Goal: Task Accomplishment & Management: Manage account settings

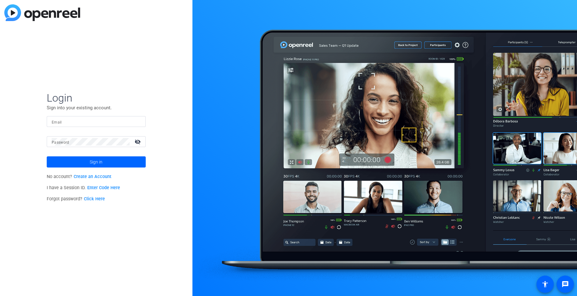
click at [79, 121] on input "Email" at bounding box center [96, 121] width 89 height 7
type input "miranda_adekoje@ssga.com"
click at [47, 156] on button "Sign in" at bounding box center [96, 161] width 99 height 11
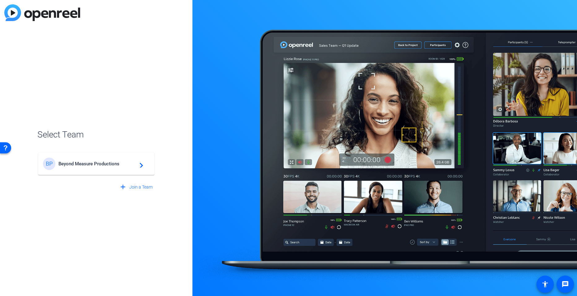
click at [98, 160] on div "BP Beyond Measure Productions navigate_next" at bounding box center [96, 163] width 106 height 12
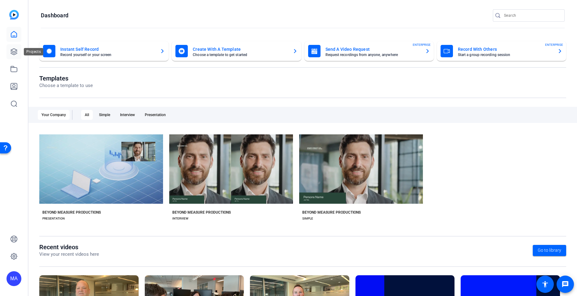
click at [14, 47] on link at bounding box center [13, 51] width 15 height 15
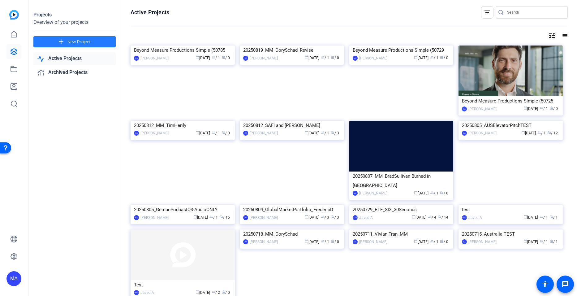
click at [73, 39] on span "New Project" at bounding box center [78, 42] width 23 height 6
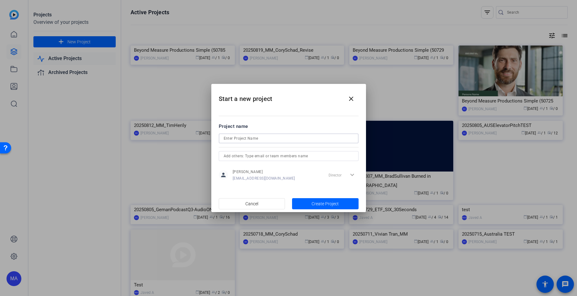
click at [241, 138] on input at bounding box center [289, 138] width 130 height 7
type input "0"
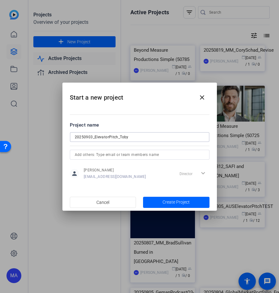
click at [129, 139] on input "20250903_ElevatorPitch_Toby" at bounding box center [140, 136] width 130 height 7
type input "20250903_ElevatorPitch_TobyWarburton"
click at [167, 203] on span "Create Project" at bounding box center [176, 202] width 27 height 6
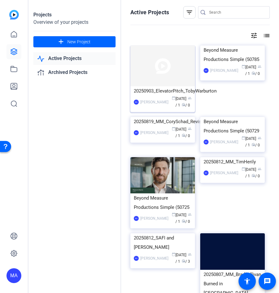
click at [157, 86] on div "20250903_ElevatorPitch_TobyWarburton" at bounding box center [163, 90] width 58 height 9
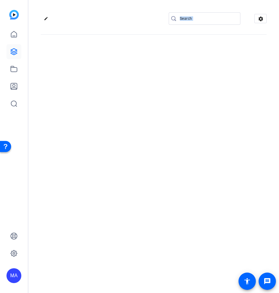
click at [157, 86] on div "edit settings" at bounding box center [153, 146] width 251 height 293
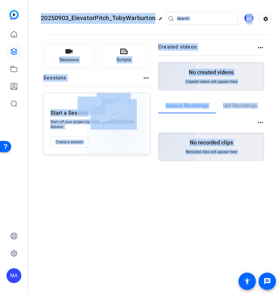
click at [138, 217] on div "20250903_ElevatorPitch_TobyWarburton edit MA settings Sessions Scripts Sessions…" at bounding box center [153, 146] width 251 height 293
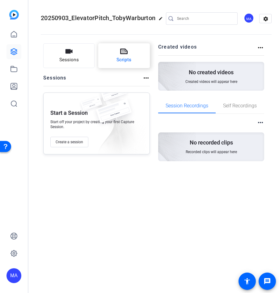
click at [123, 57] on span "Scripts" at bounding box center [124, 59] width 15 height 7
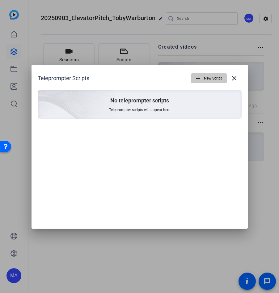
click at [204, 82] on span "New Script" at bounding box center [213, 78] width 18 height 12
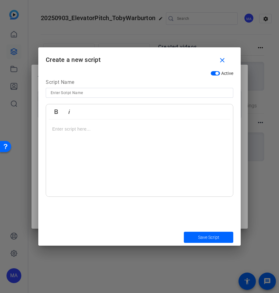
click at [69, 96] on input at bounding box center [140, 92] width 178 height 7
type input "T"
type input "b"
type input "Back To School Script"
click at [68, 126] on p at bounding box center [139, 129] width 175 height 7
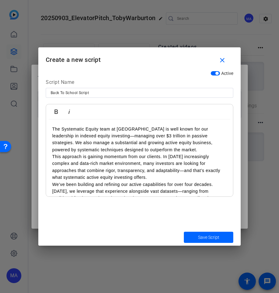
click at [172, 150] on p "The Systematic Equity team at State Street is well known for our leadership in …" at bounding box center [139, 140] width 175 height 28
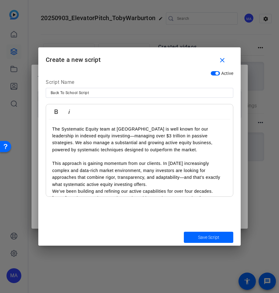
scroll to position [36, 0]
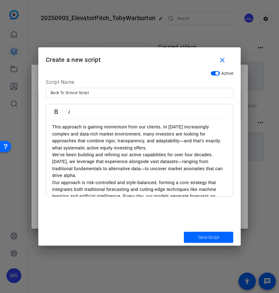
click at [158, 152] on p "We’ve been building and refining our active capabilities for over four decades.…" at bounding box center [139, 165] width 175 height 28
click at [152, 149] on p "This approach is gaining momentum from our clients. In today’s increasingly com…" at bounding box center [139, 137] width 175 height 28
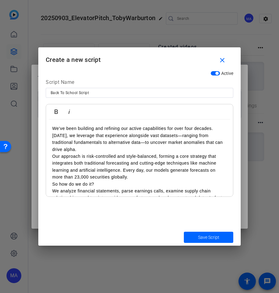
scroll to position [70, 0]
click at [85, 150] on p "We’ve been building and refining our active capabilities for over four decades.…" at bounding box center [139, 139] width 175 height 28
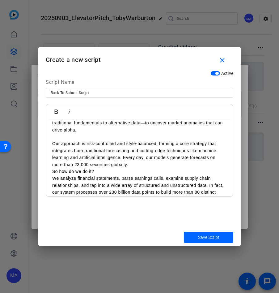
scroll to position [91, 0]
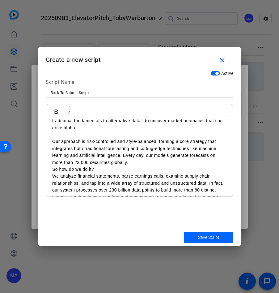
click at [51, 172] on div "The Systematic Equity team at State Street is well known for our leadership in …" at bounding box center [139, 148] width 187 height 241
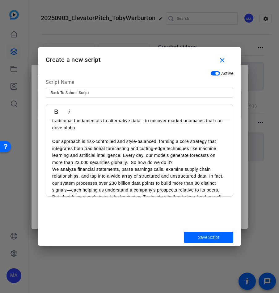
click at [186, 163] on p "Our approach is risk-controlled and style-balanced, forming a core strategy tha…" at bounding box center [139, 152] width 175 height 28
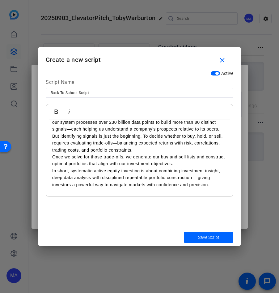
scroll to position [159, 0]
drag, startPoint x: 186, startPoint y: 163, endPoint x: 141, endPoint y: 153, distance: 45.5
click at [141, 153] on p "But identifying signals is just the beginning. To decide whether to buy, hold, …" at bounding box center [139, 143] width 175 height 21
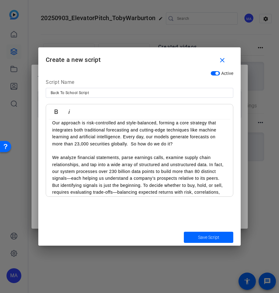
scroll to position [110, 0]
click at [52, 160] on div "The Systematic Equity team at State Street is well known for our leadership in …" at bounding box center [139, 130] width 187 height 241
click at [61, 154] on p "We analyze financial statements, parse earnings calls, examine supply chain rel…" at bounding box center [139, 168] width 175 height 28
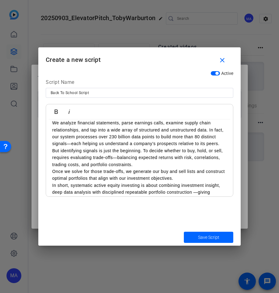
scroll to position [144, 0]
click at [145, 167] on p "But identifying signals is just the beginning. To decide whether to buy, hold, …" at bounding box center [139, 157] width 175 height 21
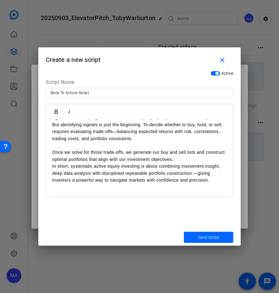
scroll to position [0, 0]
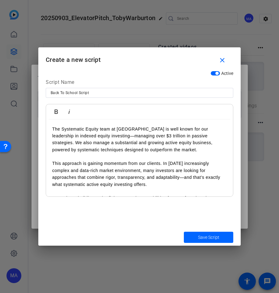
drag, startPoint x: 145, startPoint y: 167, endPoint x: 93, endPoint y: 233, distance: 83.9
click at [93, 233] on div "Save Script" at bounding box center [139, 237] width 203 height 17
click at [208, 236] on span "Save Script" at bounding box center [208, 237] width 21 height 6
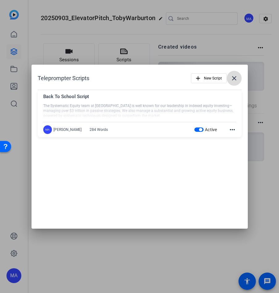
click at [237, 79] on mat-icon "close" at bounding box center [234, 78] width 7 height 7
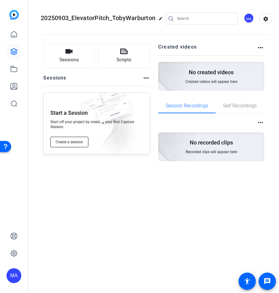
click at [68, 145] on button "Create a session" at bounding box center [69, 142] width 38 height 11
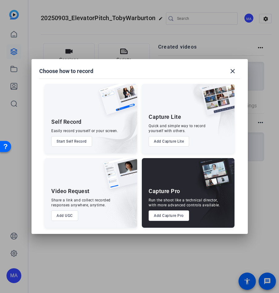
click at [165, 212] on button "Add Capture Pro" at bounding box center [169, 215] width 41 height 11
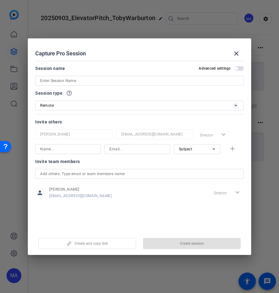
drag, startPoint x: 59, startPoint y: 76, endPoint x: 58, endPoint y: 80, distance: 4.0
click at [58, 80] on div at bounding box center [139, 81] width 199 height 10
click at [58, 80] on input at bounding box center [139, 80] width 199 height 7
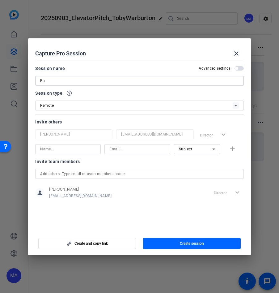
type input "B"
type input "Toby W_ Back to School"
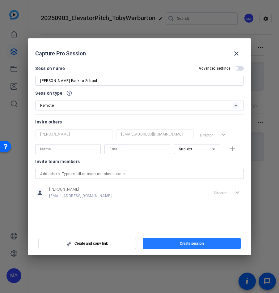
click at [180, 243] on span "Create session" at bounding box center [192, 243] width 24 height 5
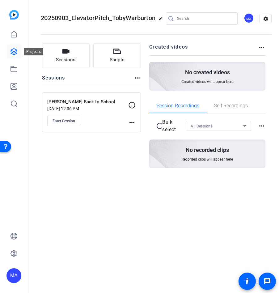
click at [17, 54] on icon at bounding box center [13, 51] width 7 height 7
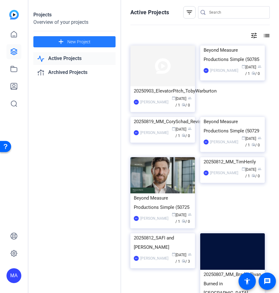
click at [89, 39] on span "New Project" at bounding box center [78, 42] width 23 height 6
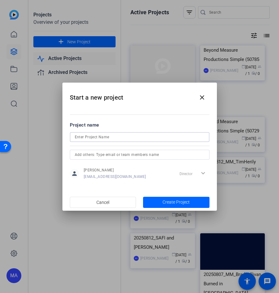
click at [82, 139] on input at bounding box center [140, 136] width 130 height 7
click at [191, 134] on input "20250903_" at bounding box center [140, 136] width 130 height 7
type input "20250903_Q3FixedIncome_APAC"
click at [174, 202] on span "Create Project" at bounding box center [176, 202] width 27 height 6
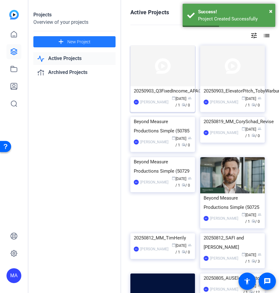
click at [158, 88] on div "20250903_Q3FixedIncome_APAC" at bounding box center [163, 90] width 58 height 9
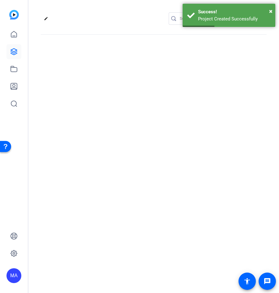
click at [158, 88] on div "edit settings" at bounding box center [153, 146] width 251 height 293
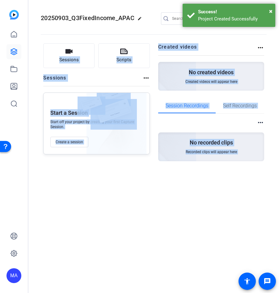
click at [88, 169] on div "Sessions Scripts Sessions more_horiz Start a Session Start off your project by …" at bounding box center [96, 112] width 107 height 138
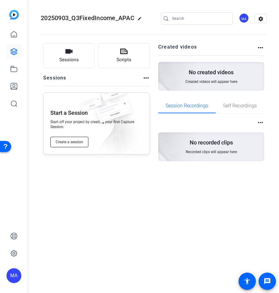
click at [72, 142] on span "Create a session" at bounding box center [70, 141] width 28 height 5
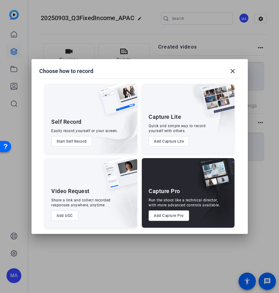
click at [162, 217] on button "Add Capture Pro" at bounding box center [169, 215] width 41 height 11
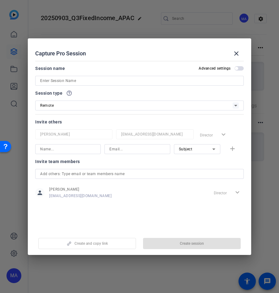
click at [60, 84] on div at bounding box center [139, 81] width 199 height 10
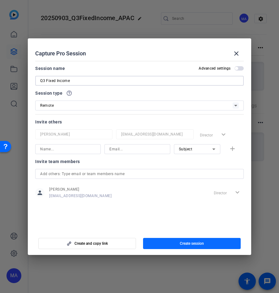
type input "Q3 Fixed Income"
click at [173, 245] on span "button" at bounding box center [192, 243] width 98 height 15
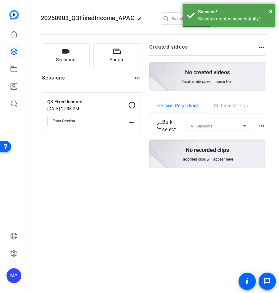
click at [135, 126] on mat-icon "more_horiz" at bounding box center [131, 122] width 7 height 7
click at [134, 129] on span "Edit Session" at bounding box center [147, 131] width 28 height 7
